Goal: Obtain resource: Obtain resource

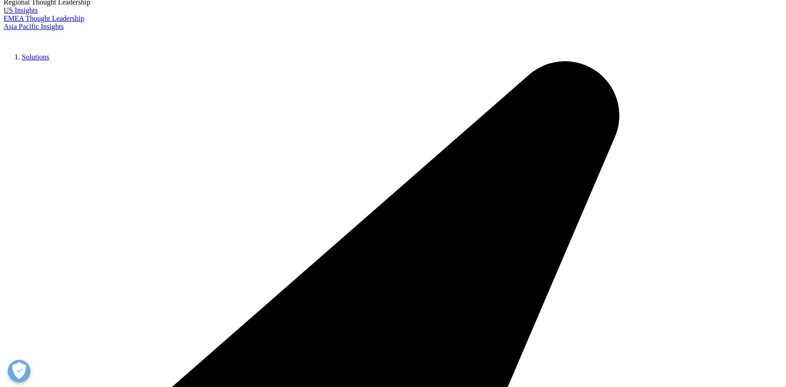
scroll to position [227, 0]
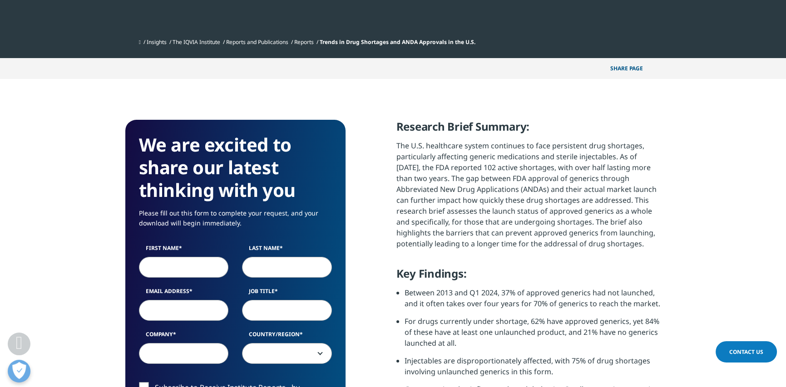
scroll to position [409, 0]
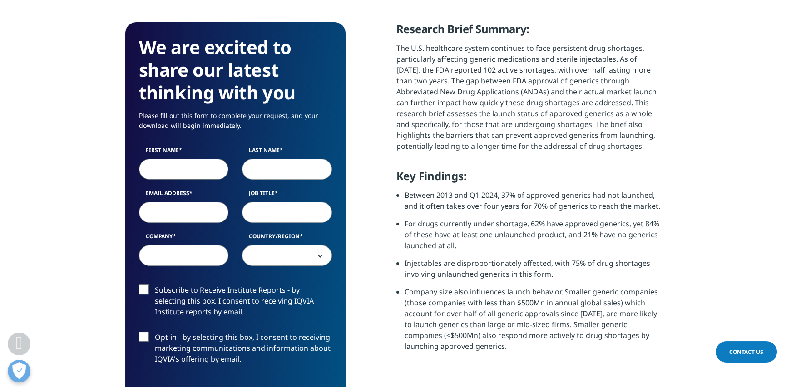
click at [194, 163] on input "First Name" at bounding box center [184, 169] width 90 height 21
type input "Christina"
click at [269, 166] on input "Last Name" at bounding box center [287, 169] width 90 height 21
type input "Chen"
click at [297, 207] on input "Job Title" at bounding box center [287, 212] width 90 height 21
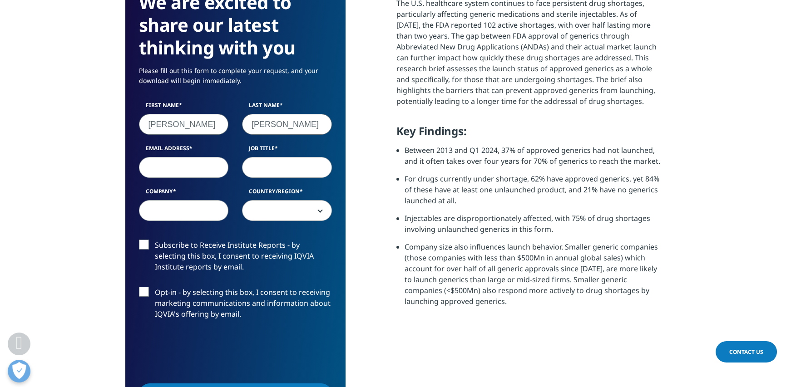
scroll to position [454, 0]
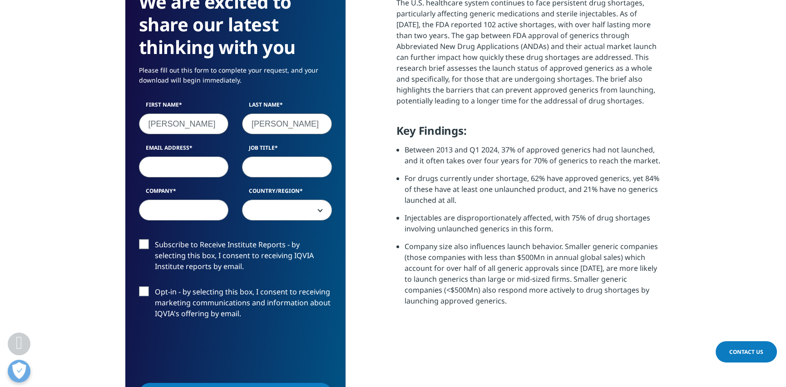
click at [481, 192] on li "For drugs currently under shortage, 62% have approved generics, yet 84% of thes…" at bounding box center [533, 192] width 257 height 39
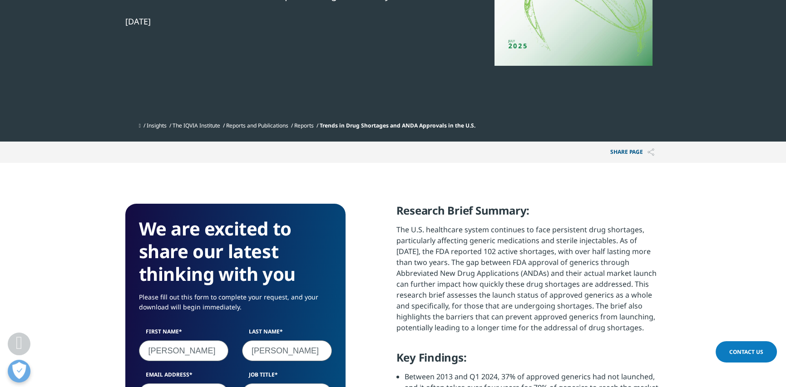
scroll to position [227, 0]
